Goal: Information Seeking & Learning: Learn about a topic

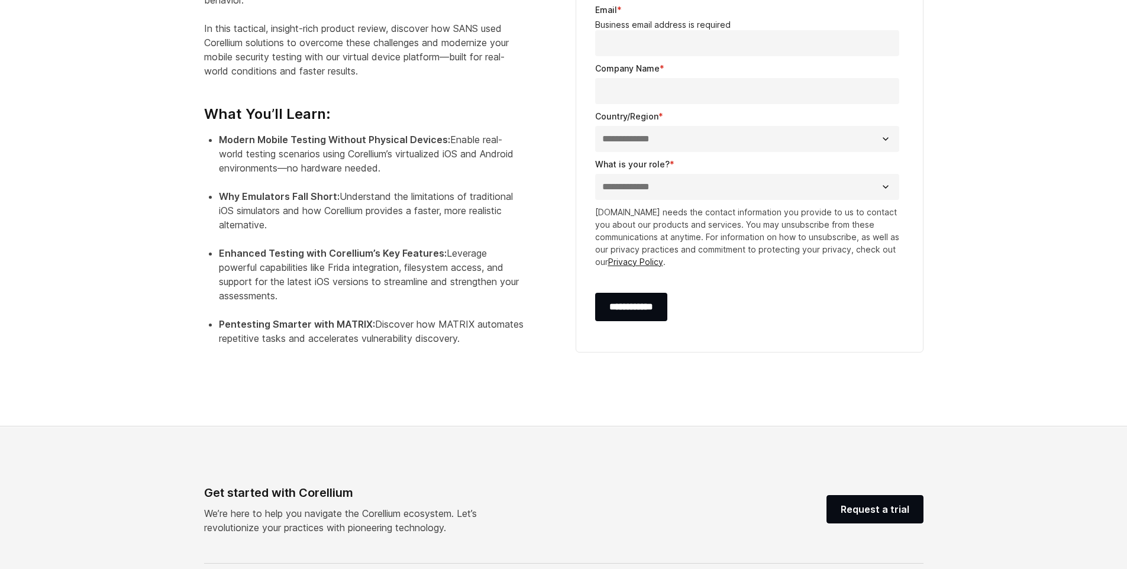
scroll to position [691, 0]
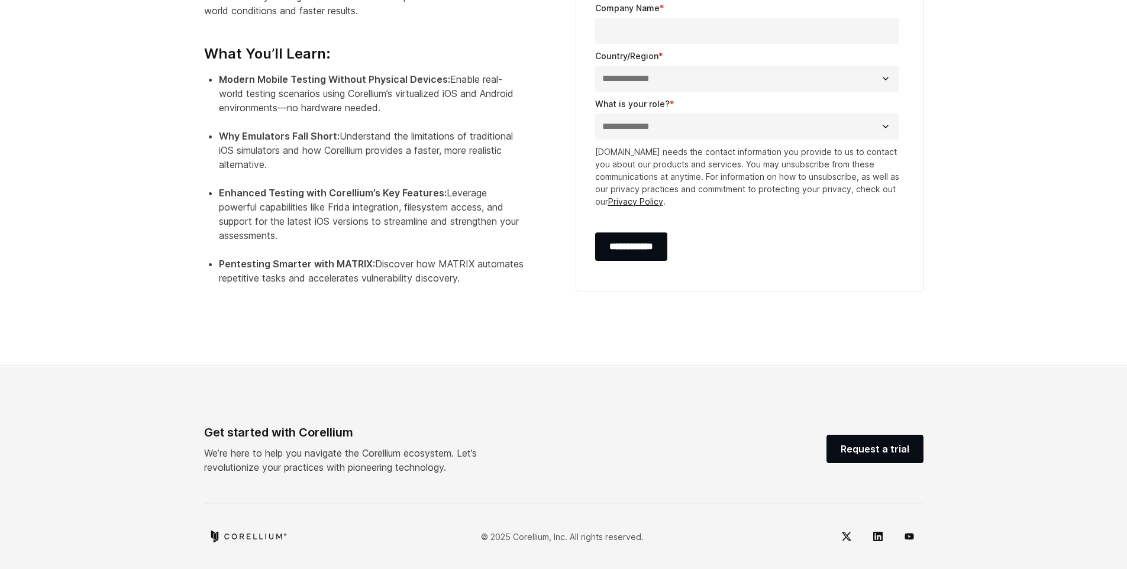
click at [111, 288] on section "SANS Product Review: Collaborative Mobile App Security Development and Analysis…" at bounding box center [563, 55] width 1127 height 624
click at [307, 269] on li "Pentesting Smarter with MATRIX: Discover how MATRIX automates repetitive tasks …" at bounding box center [371, 278] width 305 height 43
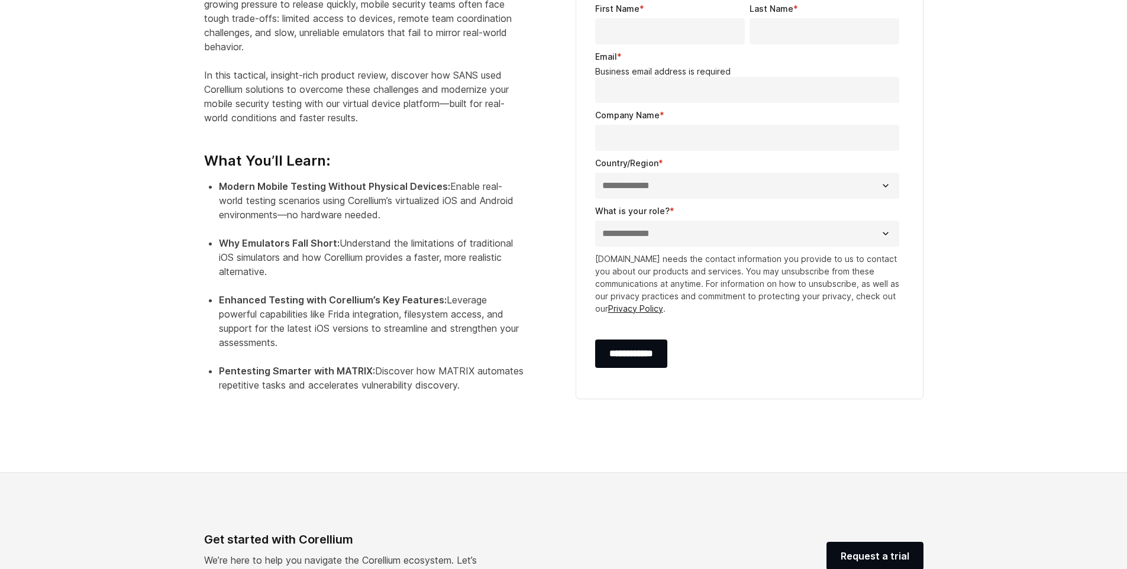
scroll to position [325, 0]
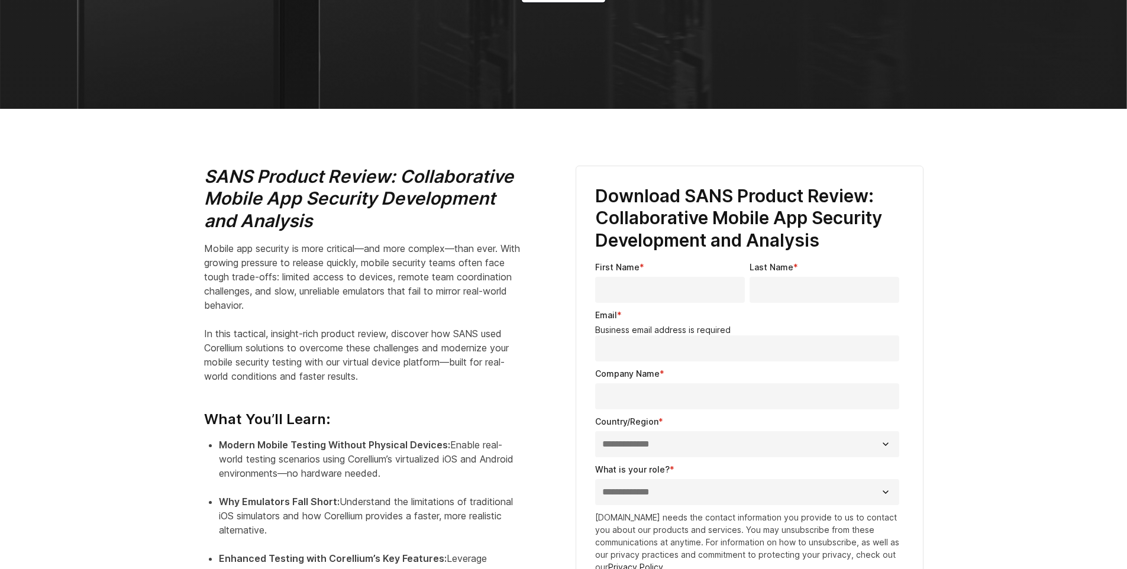
click at [174, 344] on section "SANS Product Review: Collaborative Mobile App Security Development and Analysis…" at bounding box center [563, 421] width 1127 height 624
click at [167, 241] on section "SANS Product Review: Collaborative Mobile App Security Development and Analysis…" at bounding box center [563, 421] width 1127 height 624
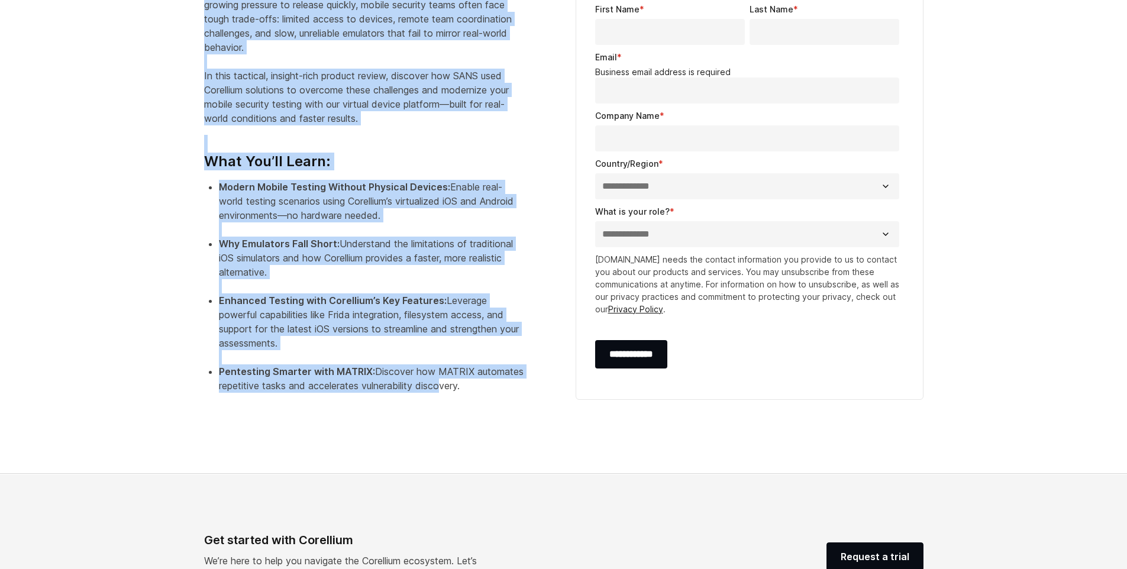
scroll to position [644, 0]
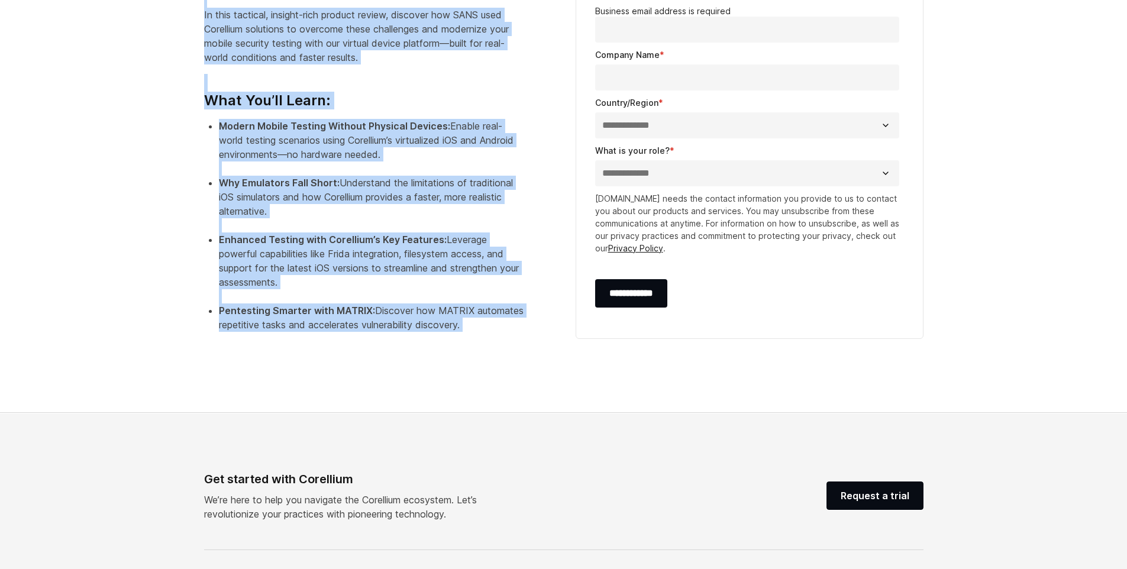
drag, startPoint x: 209, startPoint y: 177, endPoint x: 506, endPoint y: 340, distance: 339.2
click at [506, 340] on div "SANS Product Review: Collaborative Mobile App Security Development and Analysis…" at bounding box center [378, 97] width 348 height 500
copy div "LORE Ipsumdo Sitame: Consecteturad Elitse Doe Temporin Utlaboreetd mag Aliquaen…"
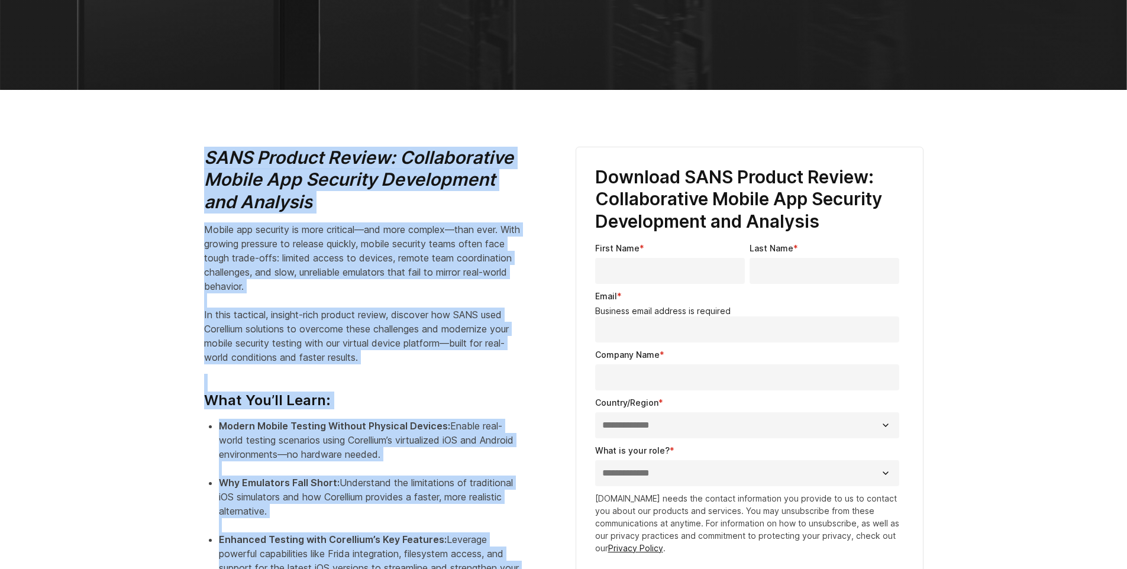
scroll to position [0, 0]
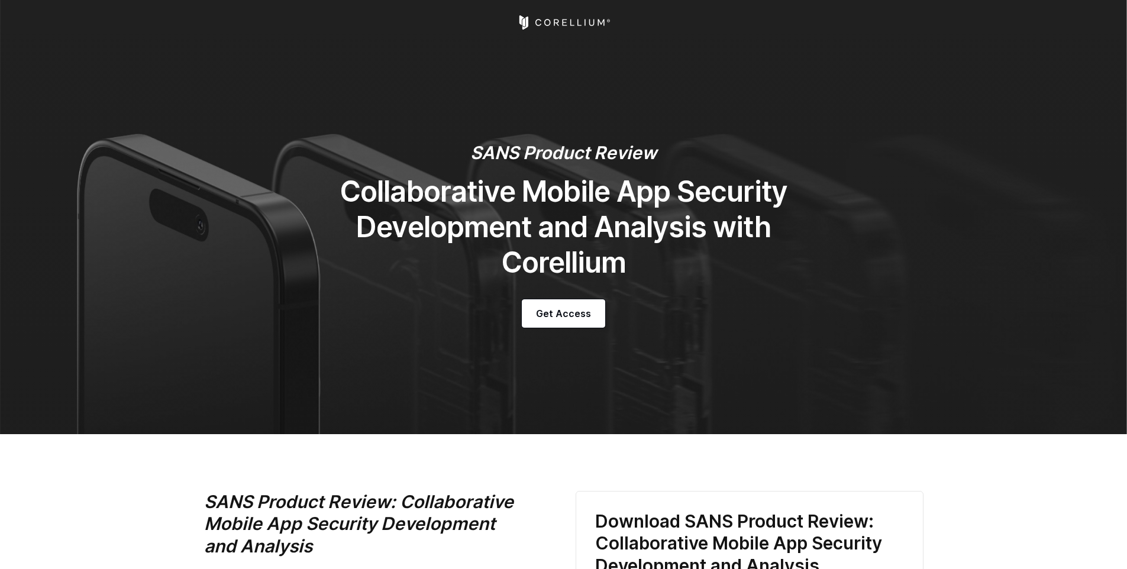
drag, startPoint x: 498, startPoint y: 160, endPoint x: 492, endPoint y: 159, distance: 6.7
click at [496, 160] on em "SANS Product Review" at bounding box center [563, 152] width 186 height 21
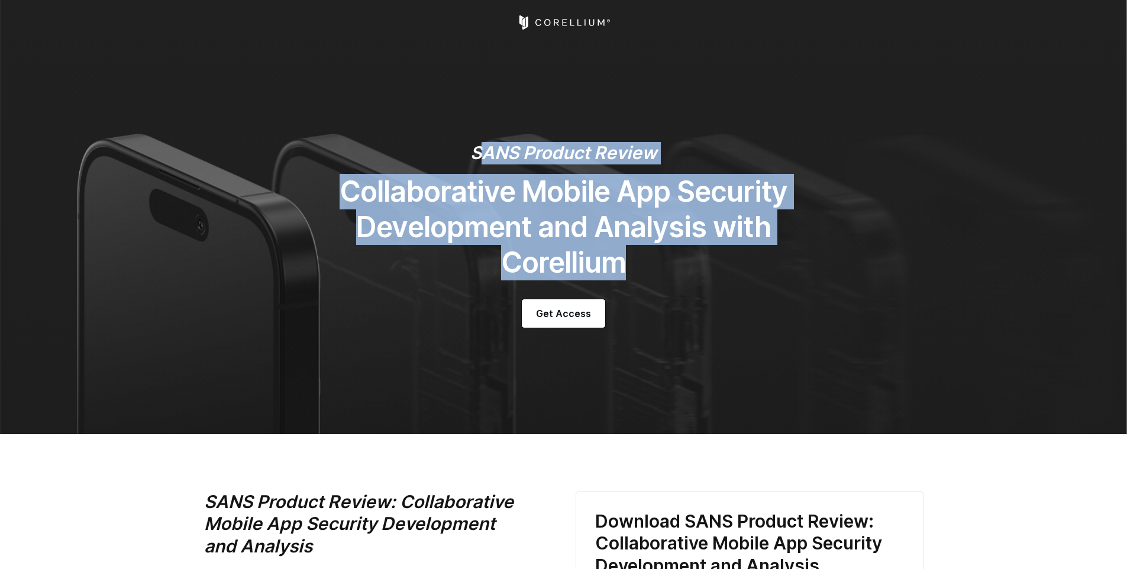
drag, startPoint x: 476, startPoint y: 149, endPoint x: 647, endPoint y: 267, distance: 208.3
click at [647, 267] on div "SANS Product Review Collaborative Mobile App Security Development and Analysis …" at bounding box center [564, 235] width 556 height 186
copy div "ANS Product Review Collaborative Mobile App Security Development and Analysis w…"
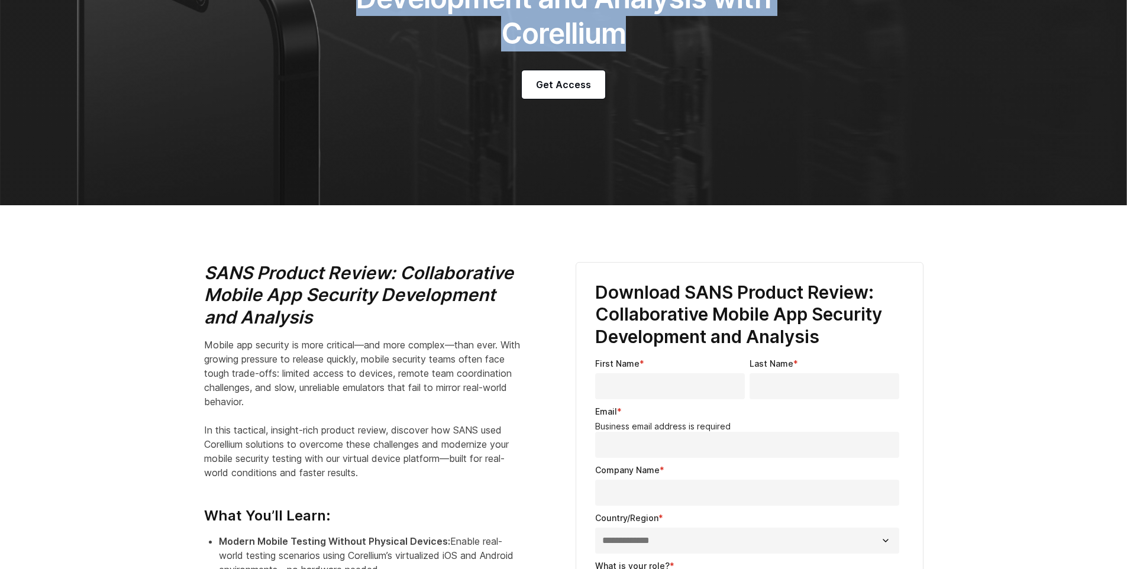
scroll to position [290, 0]
